Goal: Check status: Check status

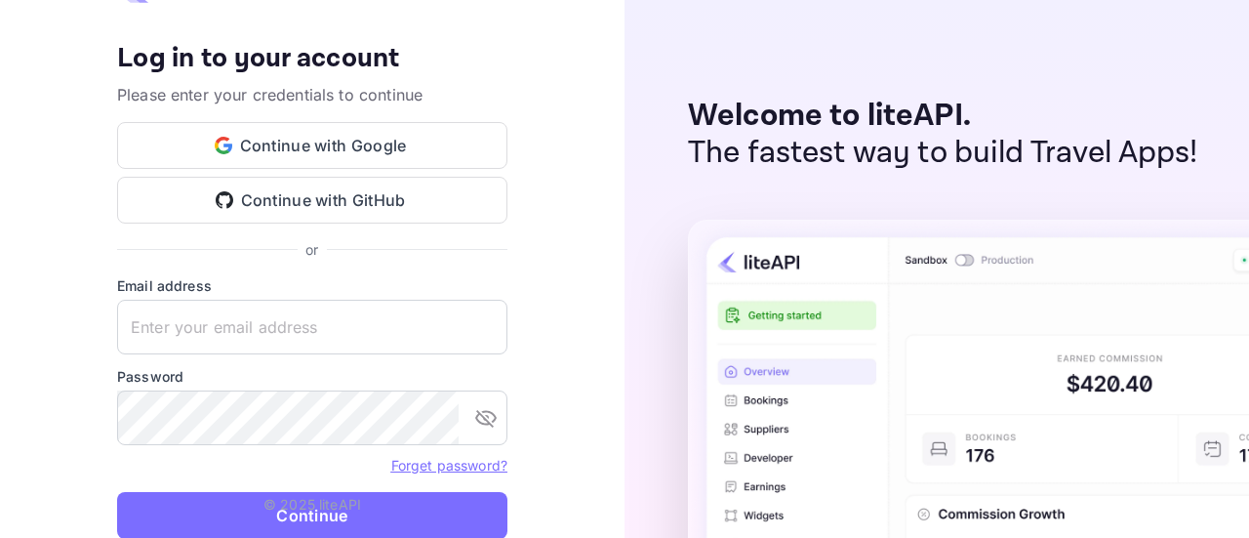
click at [721, 338] on img at bounding box center [1224, 543] width 1073 height 646
click at [475, 334] on keeper-lock "Open Keeper Popup" at bounding box center [481, 326] width 23 height 23
type input "[EMAIL_ADDRESS][DOMAIN_NAME]"
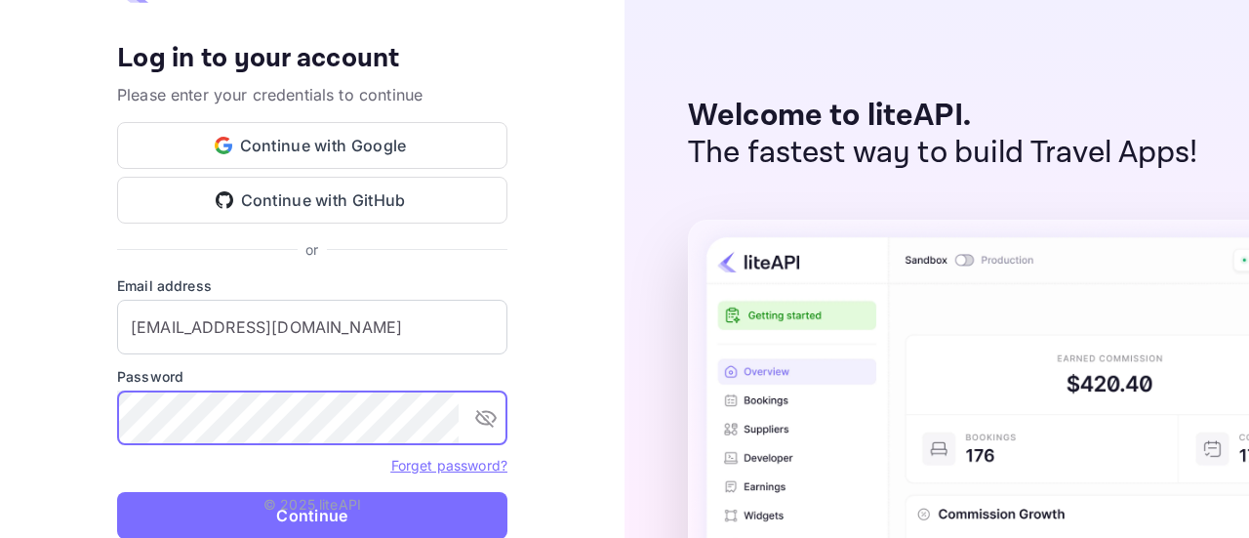
click at [336, 508] on p "© 2025 liteAPI" at bounding box center [312, 504] width 98 height 20
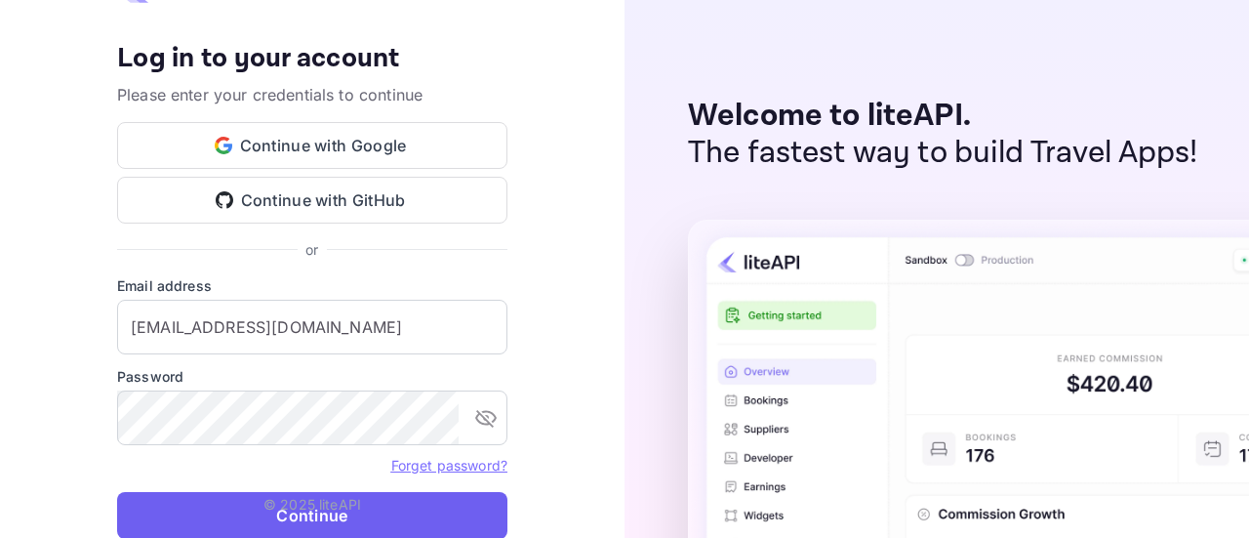
click at [314, 524] on button "Continue" at bounding box center [312, 515] width 390 height 47
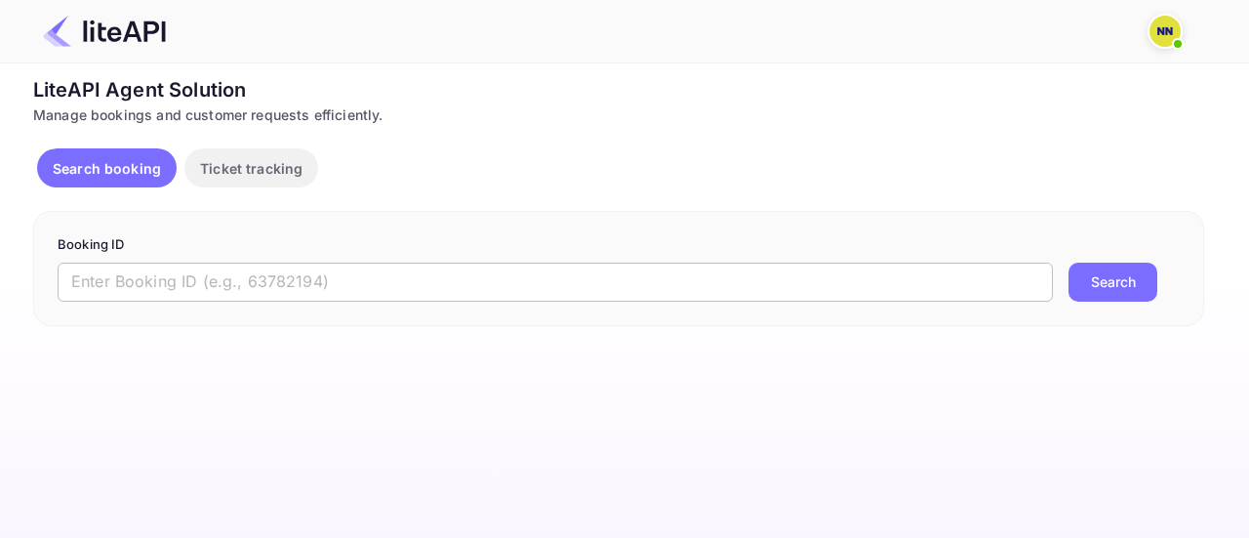
click at [183, 283] on input "text" at bounding box center [555, 281] width 995 height 39
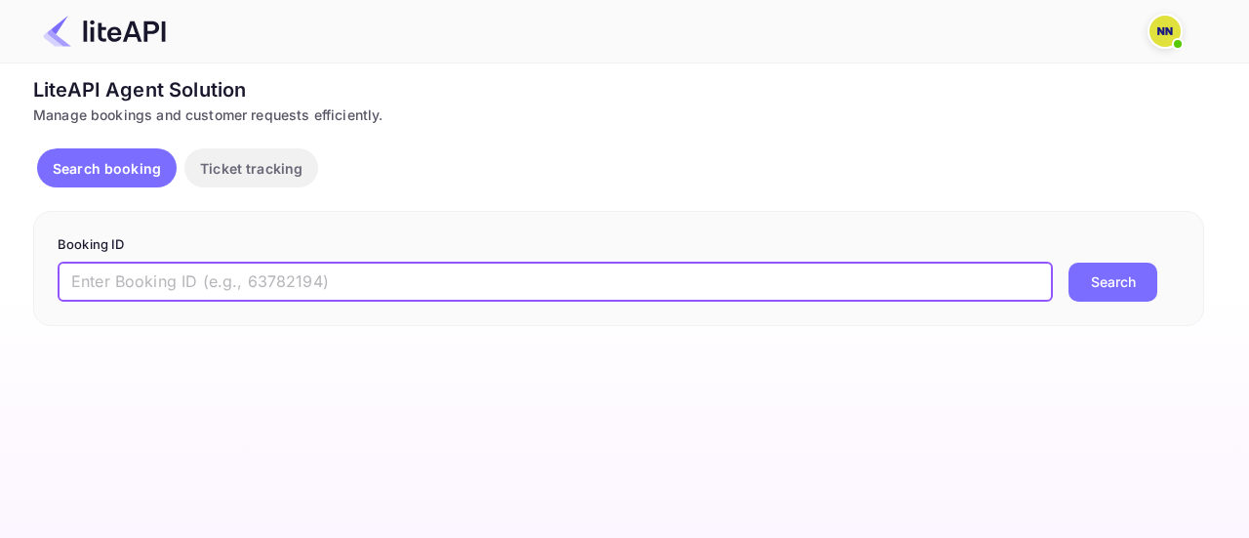
paste input "9005042"
type input "9005042"
click at [1087, 283] on button "Search" at bounding box center [1112, 281] width 89 height 39
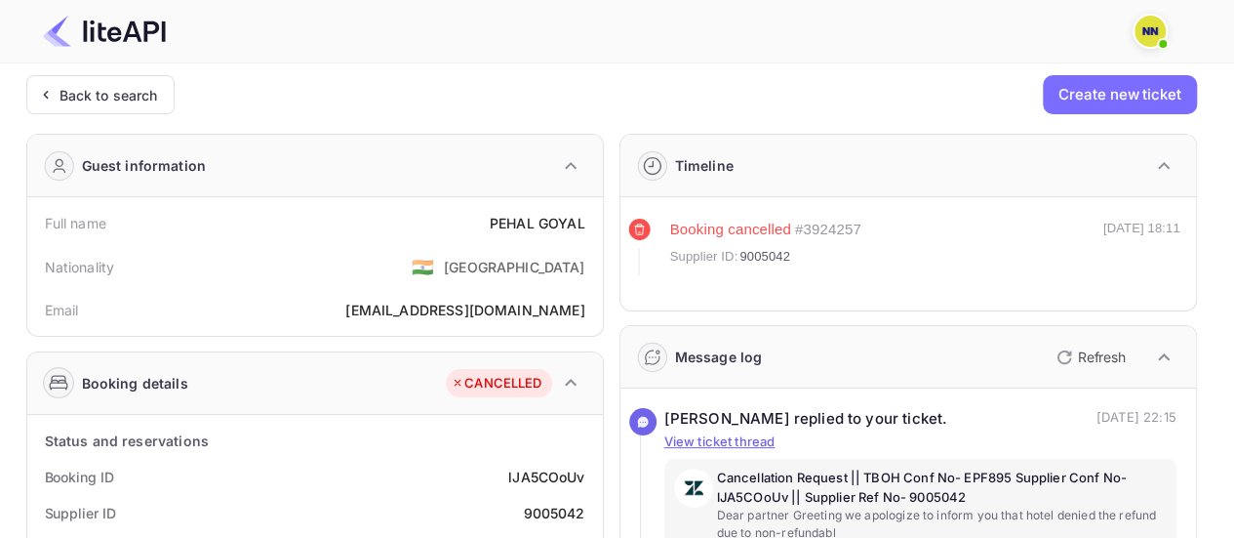
click at [1163, 29] on img at bounding box center [1150, 31] width 31 height 31
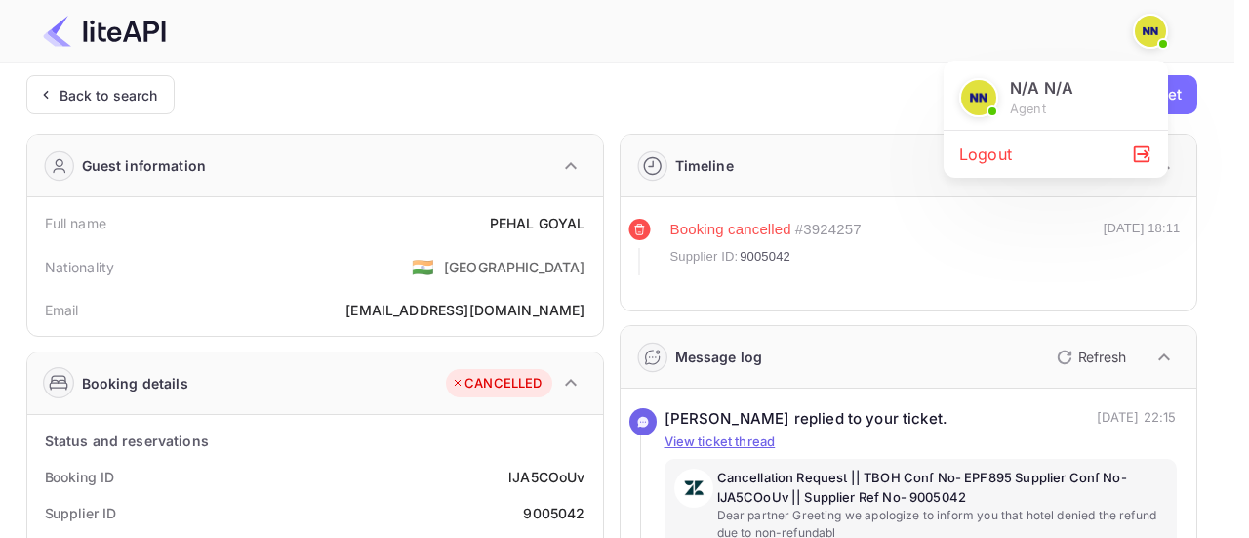
click at [980, 161] on div "Logout" at bounding box center [1055, 154] width 224 height 47
